Goal: Task Accomplishment & Management: Use online tool/utility

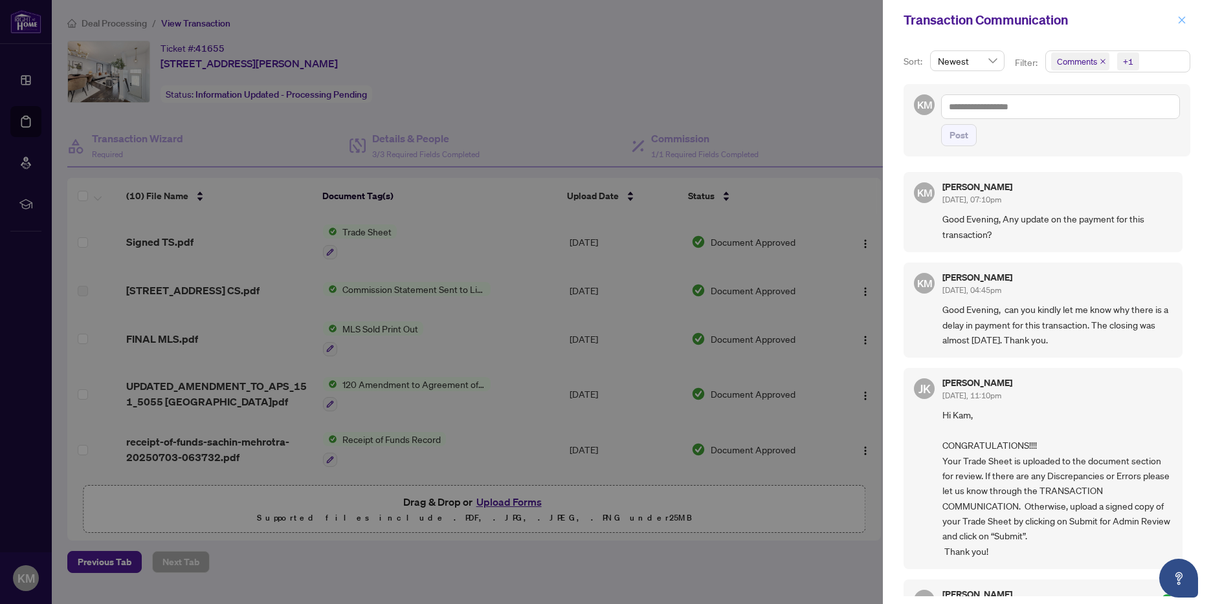
click at [1180, 16] on icon "close" at bounding box center [1181, 20] width 9 height 9
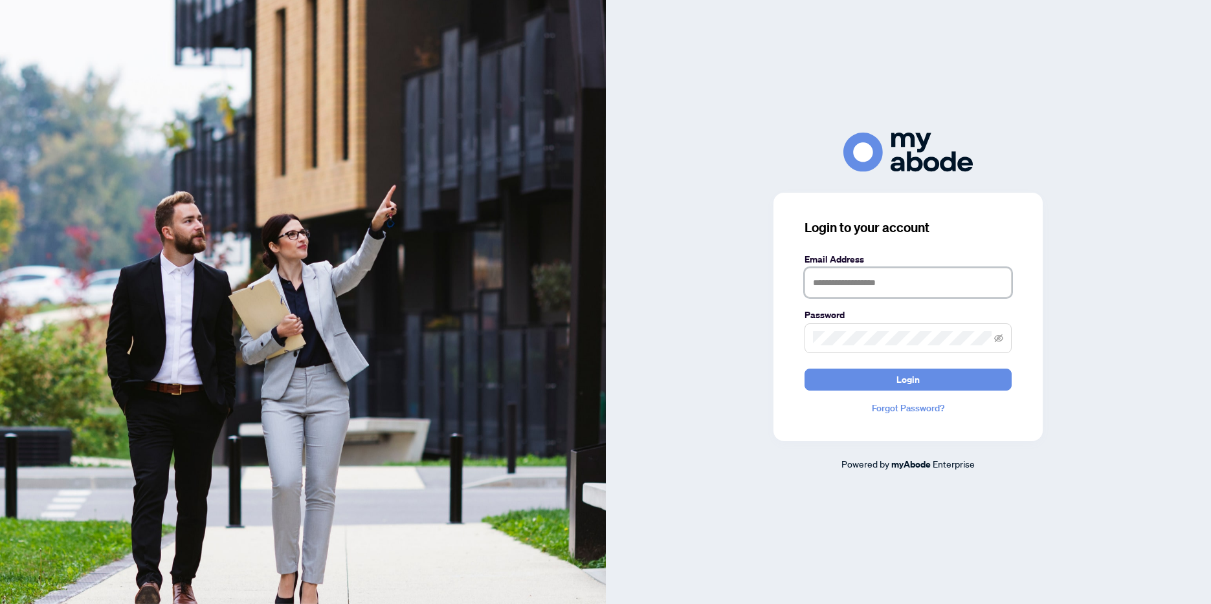
click at [897, 274] on input "text" at bounding box center [907, 283] width 207 height 30
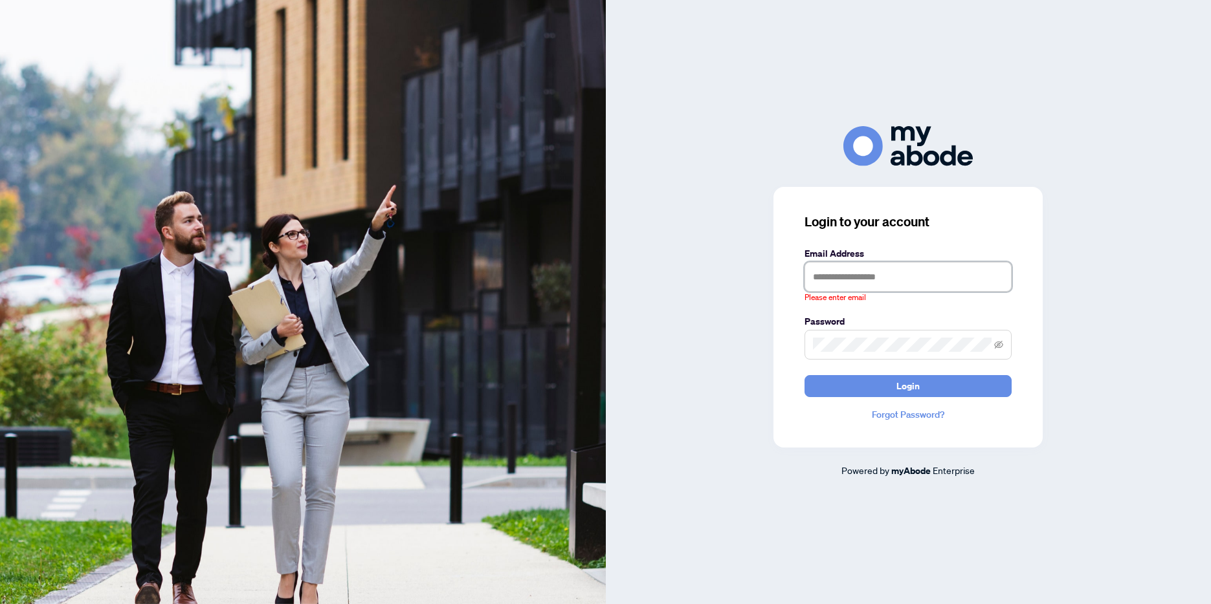
type input "**********"
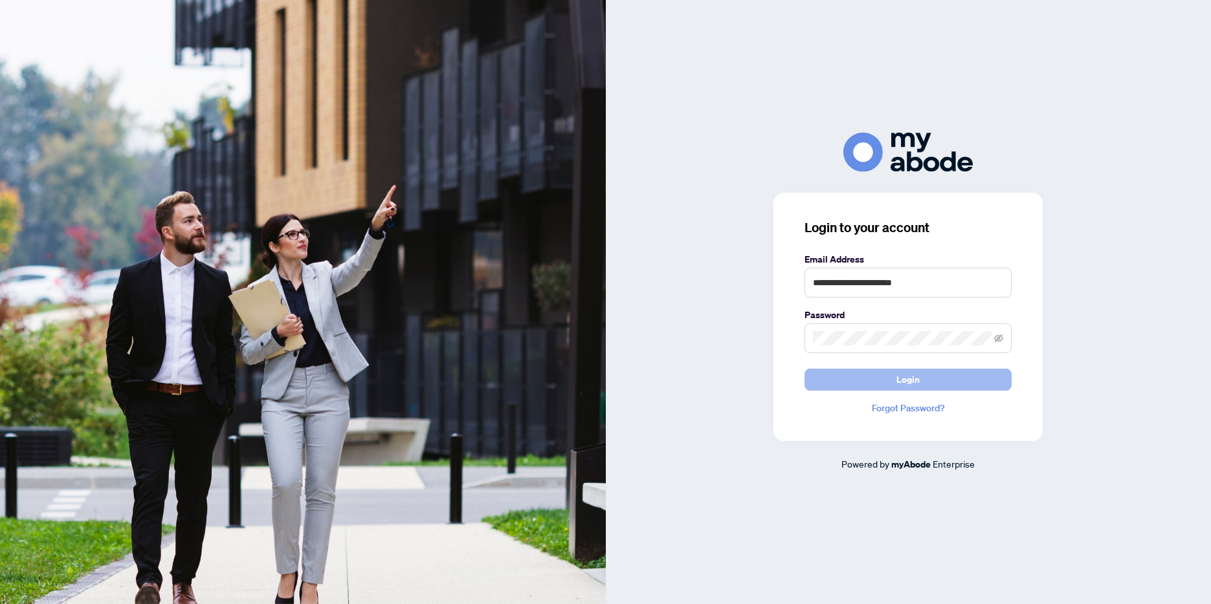
click at [924, 379] on button "Login" at bounding box center [907, 380] width 207 height 22
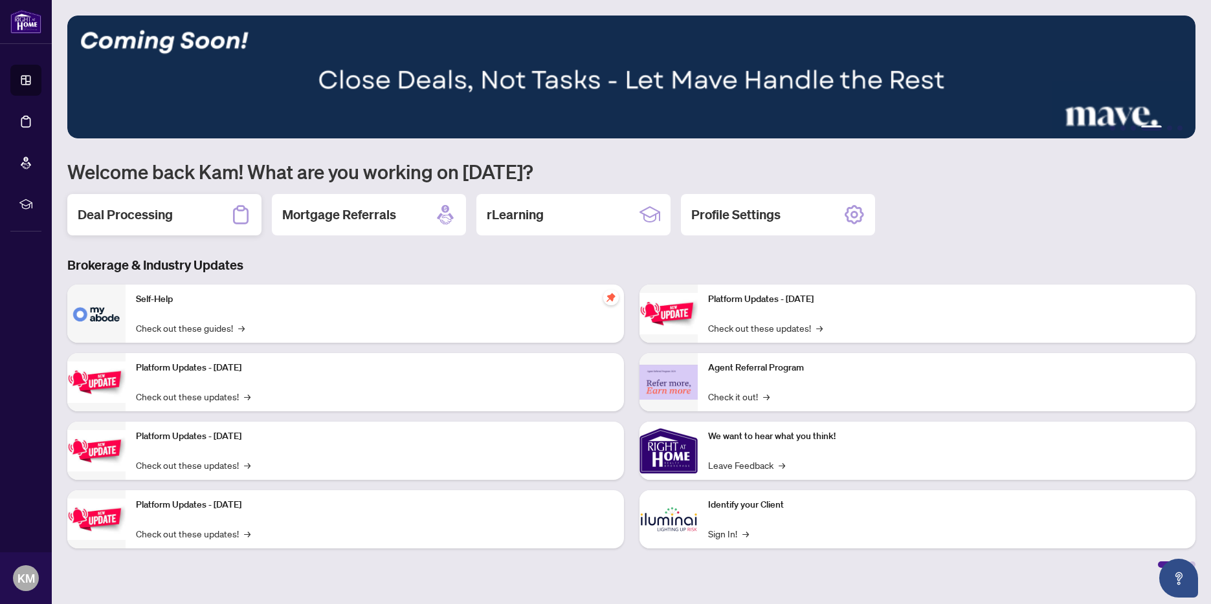
click at [218, 214] on div "Deal Processing" at bounding box center [164, 214] width 194 height 41
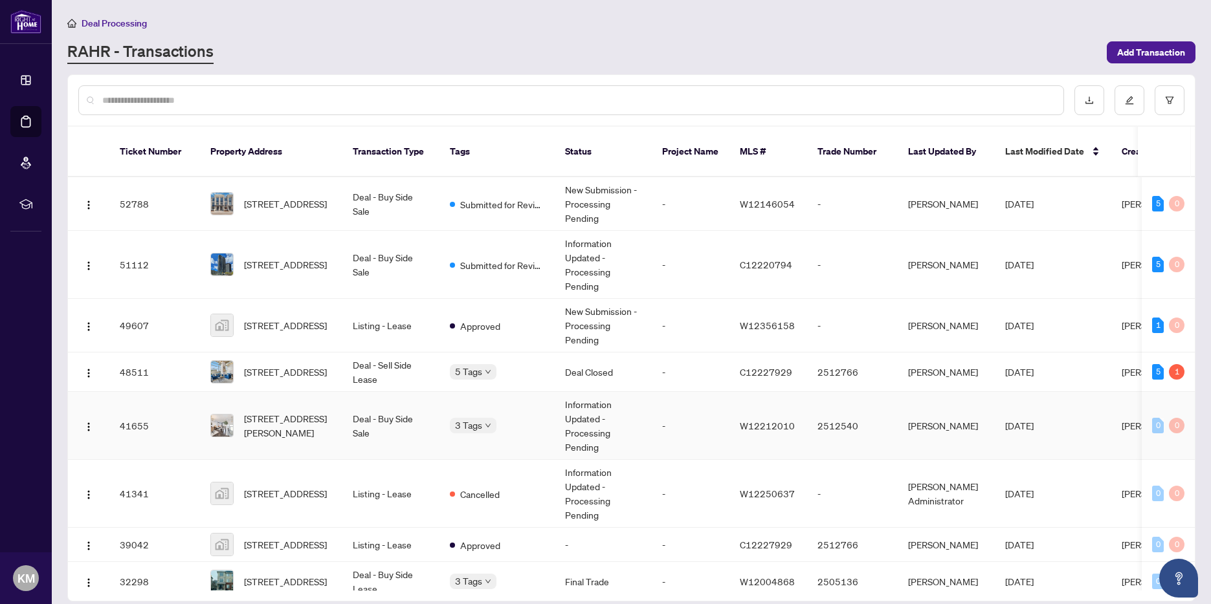
click at [338, 442] on td "[STREET_ADDRESS][PERSON_NAME]" at bounding box center [271, 426] width 142 height 68
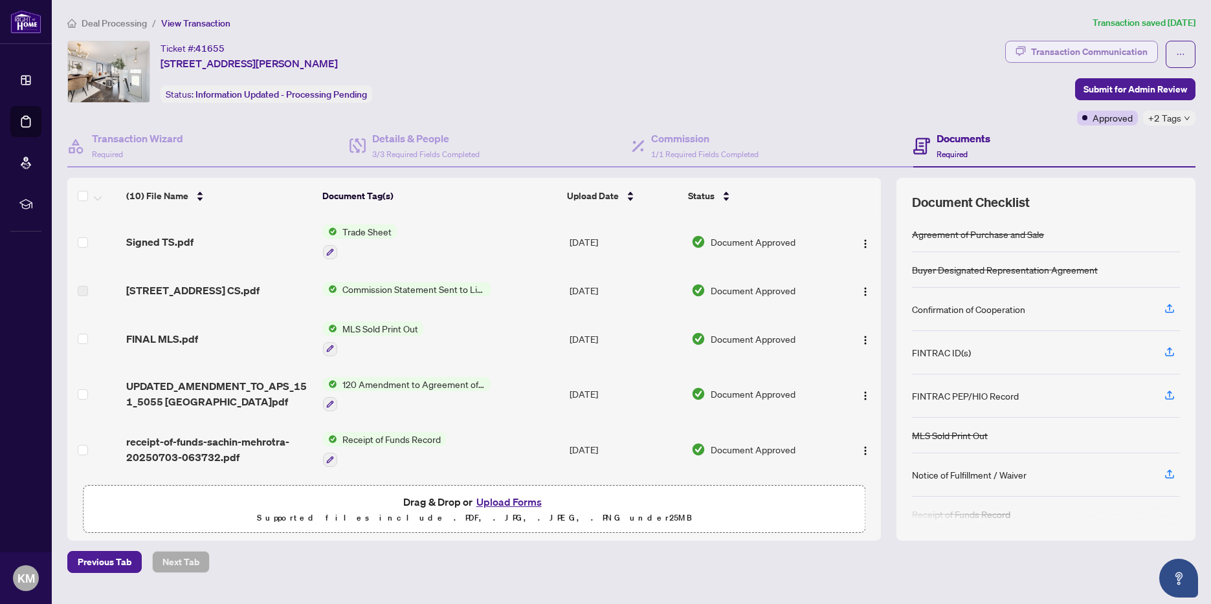
click at [1133, 52] on div "Transaction Communication" at bounding box center [1089, 51] width 116 height 21
